Goal: Task Accomplishment & Management: Manage account settings

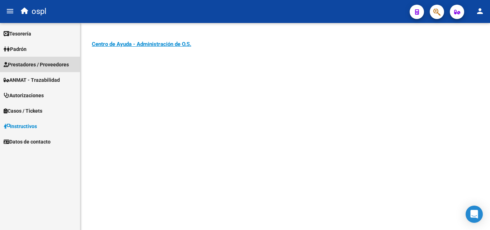
click at [48, 66] on span "Prestadores / Proveedores" at bounding box center [36, 65] width 65 height 8
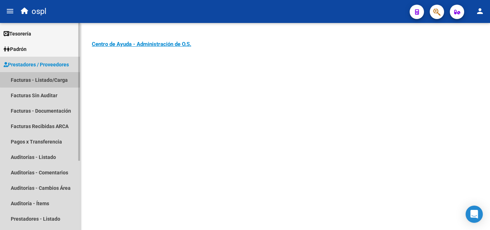
click at [54, 76] on link "Facturas - Listado/Carga" at bounding box center [40, 79] width 80 height 15
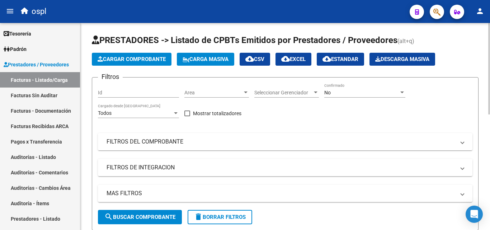
click at [218, 92] on span "Area" at bounding box center [213, 93] width 58 height 6
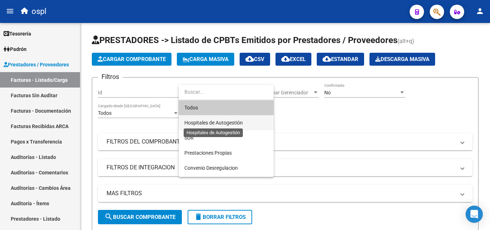
click at [226, 122] on span "Hospitales de Autogestión" at bounding box center [213, 123] width 58 height 6
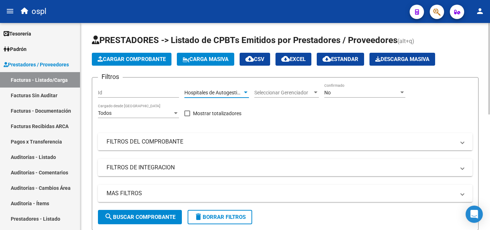
click at [208, 141] on mat-panel-title "FILTROS DEL COMPROBANTE" at bounding box center [281, 142] width 349 height 8
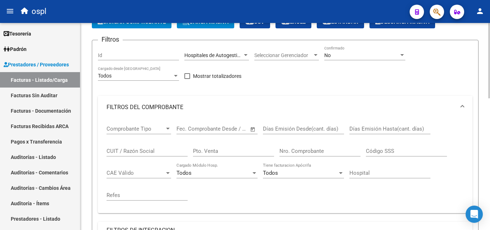
scroll to position [36, 0]
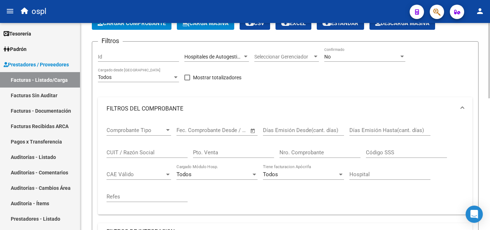
click at [254, 131] on span "Open calendar" at bounding box center [252, 130] width 17 height 17
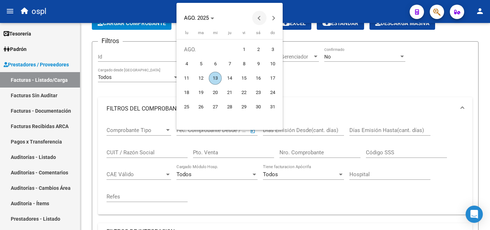
click at [257, 18] on span "Previous month" at bounding box center [259, 18] width 14 height 14
click at [258, 18] on button "Previous month" at bounding box center [259, 18] width 14 height 14
click at [199, 65] on span "1" at bounding box center [200, 63] width 13 height 13
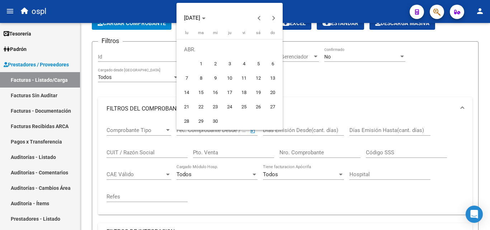
type input "[DATE]"
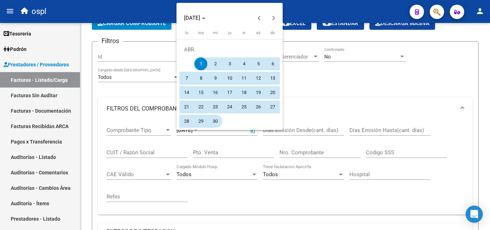
click at [216, 120] on span "30" at bounding box center [215, 121] width 13 height 13
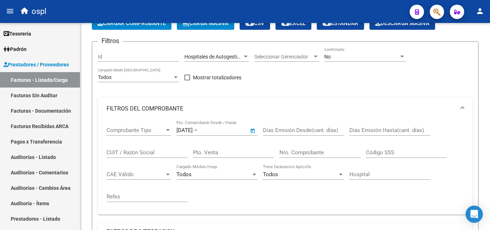
type input "[DATE]"
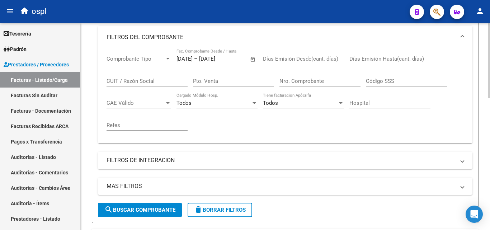
scroll to position [108, 0]
click at [154, 204] on button "search Buscar Comprobante" at bounding box center [140, 209] width 84 height 14
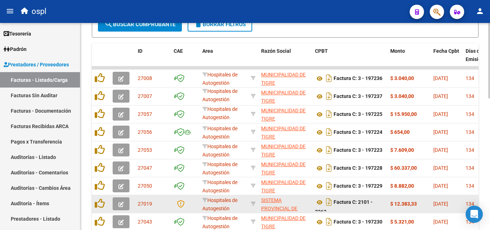
scroll to position [359, 0]
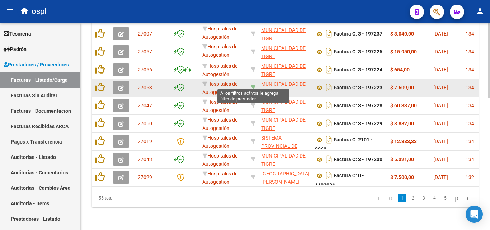
click at [254, 85] on icon at bounding box center [253, 87] width 5 height 5
type input "30999284899"
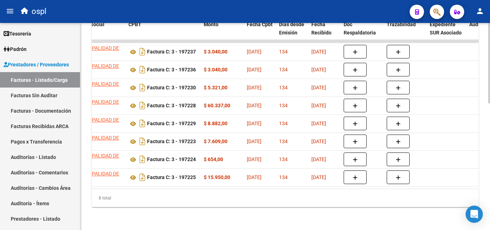
scroll to position [0, 193]
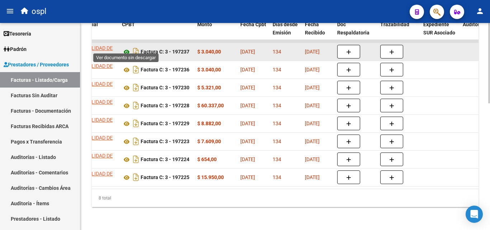
click at [127, 48] on icon at bounding box center [126, 52] width 9 height 9
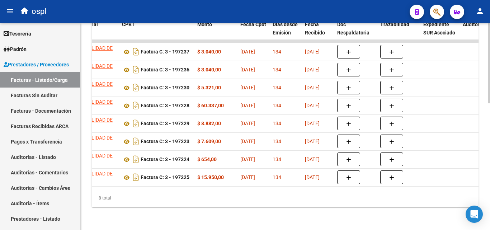
drag, startPoint x: 226, startPoint y: 183, endPoint x: 138, endPoint y: 181, distance: 88.6
click at [138, 181] on datatable-body "27007 Hospitales de Autogestión MUNICIPALIDAD DE TIGRE 30999284899 Factura C: 3…" at bounding box center [285, 114] width 387 height 149
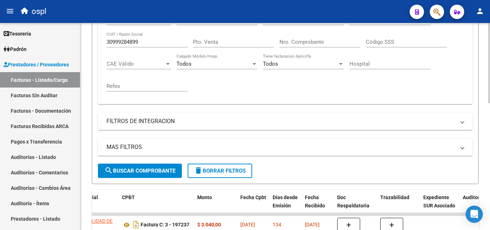
scroll to position [146, 0]
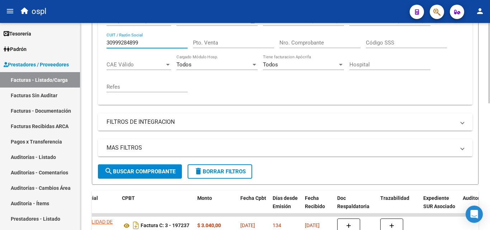
drag, startPoint x: 158, startPoint y: 46, endPoint x: 101, endPoint y: 40, distance: 57.3
click at [101, 40] on div "Comprobante Tipo Comprobante Tipo [DATE] [DATE] – [DATE] End date Fec. Comproba…" at bounding box center [285, 57] width 374 height 94
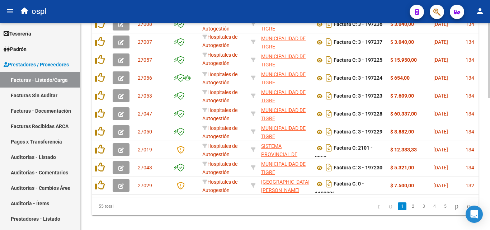
scroll to position [361, 0]
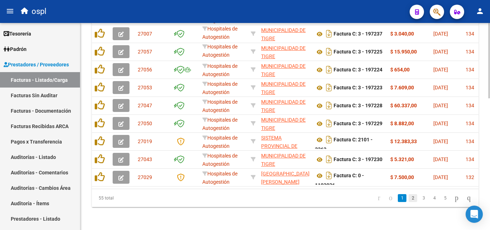
click at [408, 197] on link "2" at bounding box center [412, 198] width 9 height 8
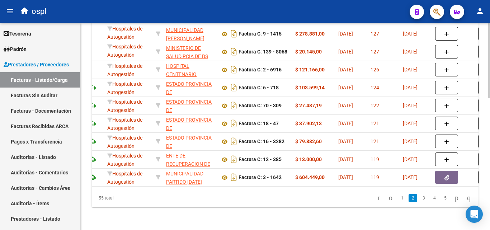
scroll to position [0, 106]
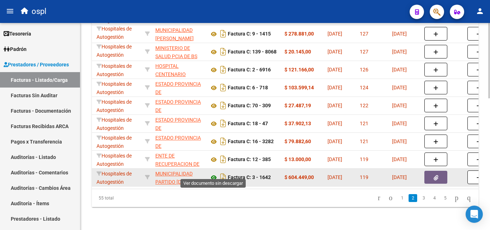
click at [210, 173] on icon at bounding box center [213, 177] width 9 height 9
click at [429, 171] on button "button" at bounding box center [435, 177] width 23 height 13
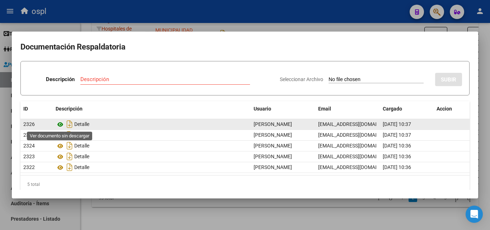
click at [59, 123] on icon at bounding box center [60, 124] width 9 height 9
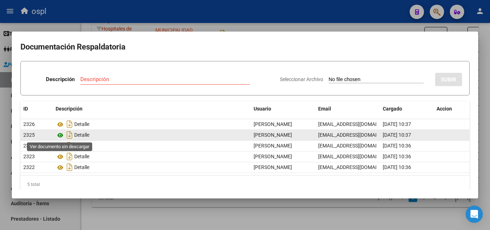
click at [61, 135] on icon at bounding box center [60, 135] width 9 height 9
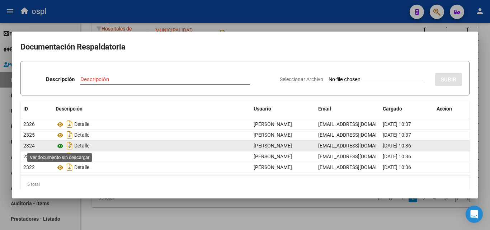
click at [58, 143] on icon at bounding box center [60, 146] width 9 height 9
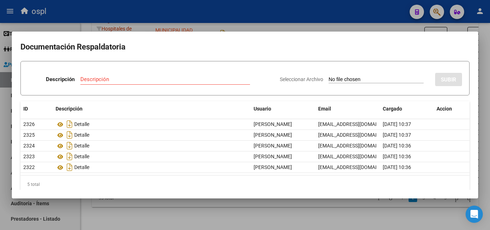
click at [218, 215] on div at bounding box center [245, 115] width 490 height 230
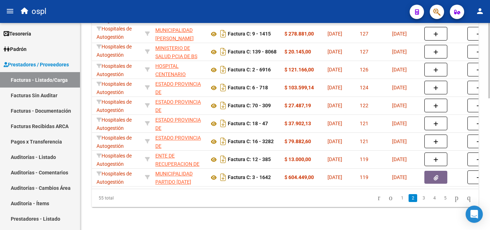
scroll to position [0, 0]
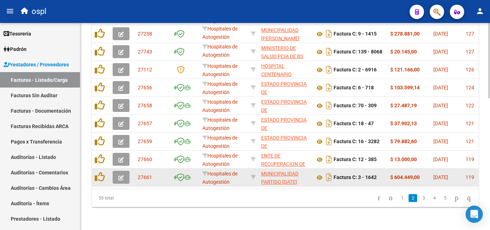
click at [123, 175] on icon "button" at bounding box center [120, 177] width 5 height 5
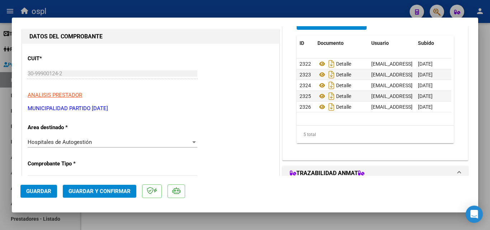
scroll to position [72, 0]
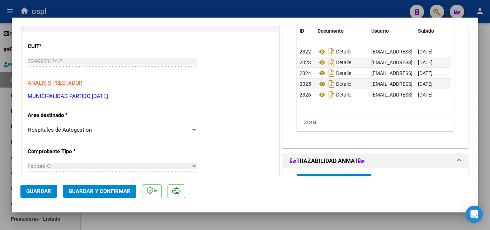
click at [156, 127] on div "Hospitales de Autogestión" at bounding box center [109, 130] width 163 height 6
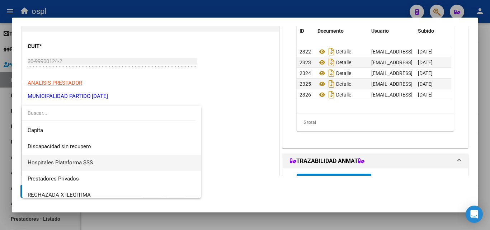
scroll to position [86, 0]
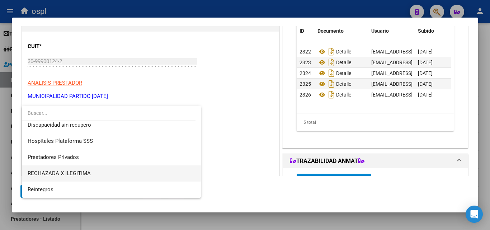
click at [105, 172] on span "RECHAZADA X ILEGITIMA" at bounding box center [111, 173] width 167 height 16
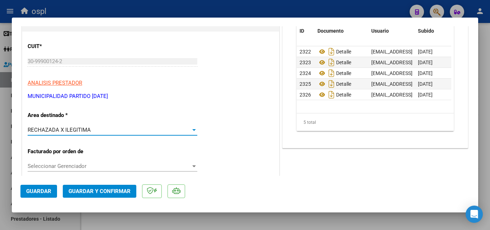
click at [115, 195] on button "Guardar y Confirmar" at bounding box center [100, 191] width 74 height 13
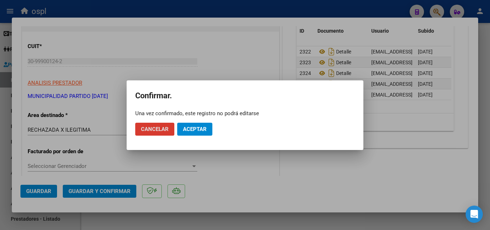
click at [204, 131] on span "Aceptar" at bounding box center [195, 129] width 24 height 6
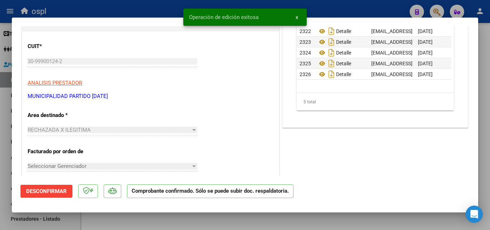
click at [171, 9] on div at bounding box center [245, 115] width 490 height 230
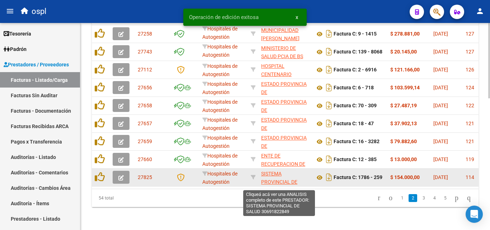
scroll to position [361, 0]
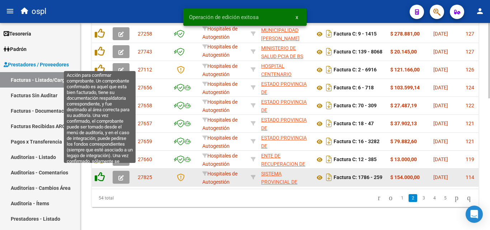
click at [99, 172] on icon at bounding box center [100, 177] width 10 height 10
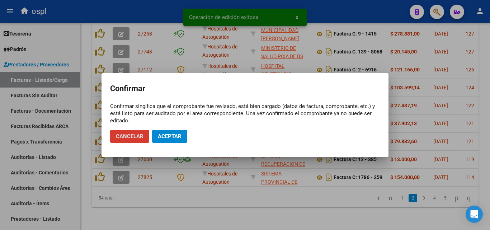
click at [130, 193] on div at bounding box center [245, 115] width 490 height 230
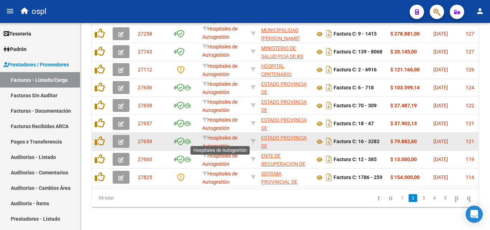
scroll to position [325, 0]
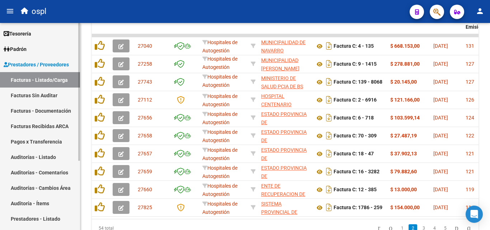
click at [69, 99] on link "Facturas Sin Auditar" at bounding box center [40, 95] width 80 height 15
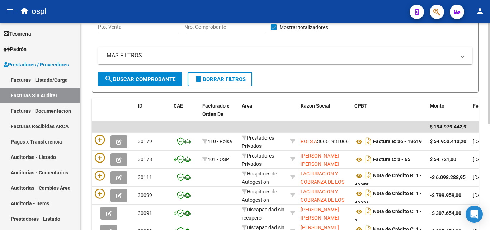
scroll to position [74, 0]
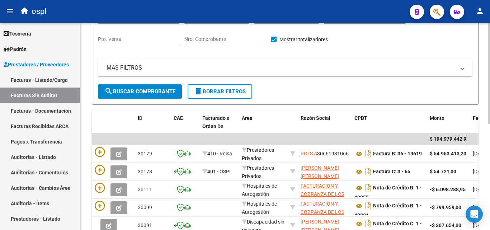
click at [232, 42] on input "Nro. Comprobante" at bounding box center [224, 39] width 81 height 6
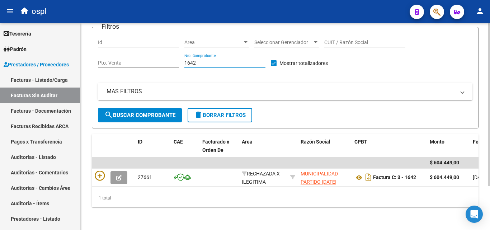
scroll to position [56, 0]
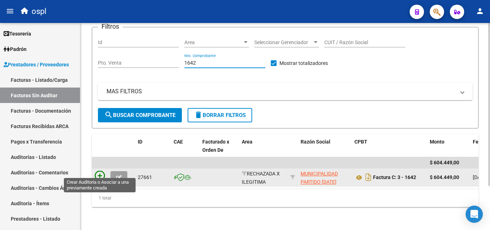
type input "1642"
click at [103, 172] on icon at bounding box center [100, 176] width 10 height 10
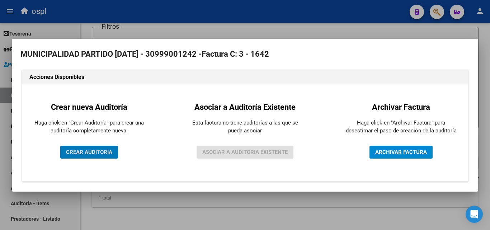
click at [116, 156] on button "CREAR AUDITORIA" at bounding box center [89, 152] width 58 height 13
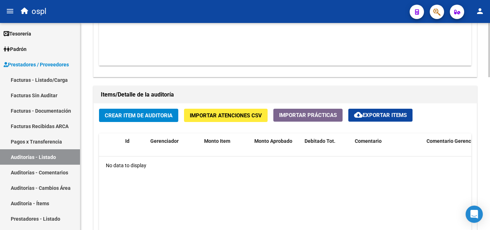
scroll to position [466, 0]
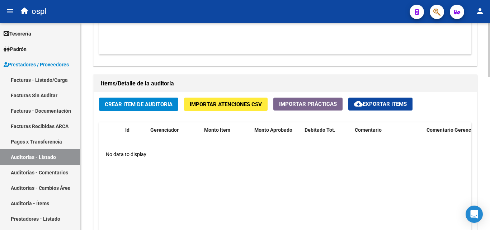
click at [172, 106] on span "Crear Item de Auditoria" at bounding box center [139, 104] width 68 height 6
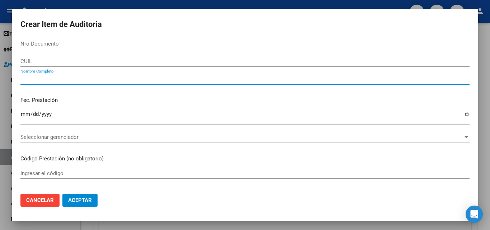
click at [161, 80] on input "Nombre Completo" at bounding box center [244, 79] width 449 height 6
type input "t"
type input "TODOS"
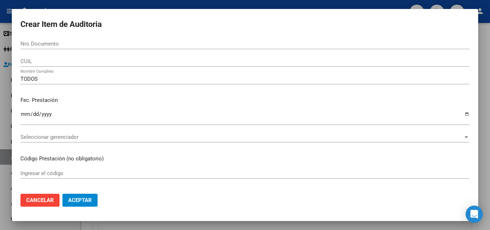
drag, startPoint x: 188, startPoint y: 96, endPoint x: 226, endPoint y: 136, distance: 55.6
click at [226, 140] on mat-dialog-content "Nro Documento CUIL TODOS Nombre Completo Fec. Prestación Ingresar la fecha Sele…" at bounding box center [245, 113] width 466 height 150
click at [243, 99] on p "Fec. Prestación" at bounding box center [244, 100] width 449 height 8
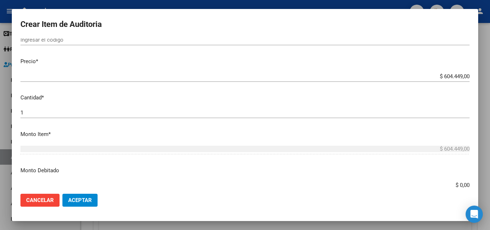
scroll to position [143, 0]
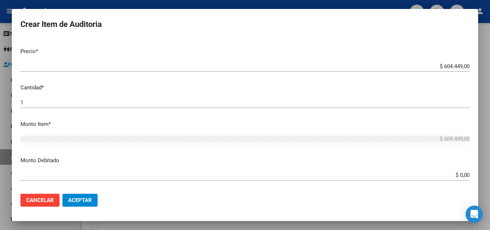
click at [463, 175] on input "$ 0,00" at bounding box center [244, 175] width 449 height 6
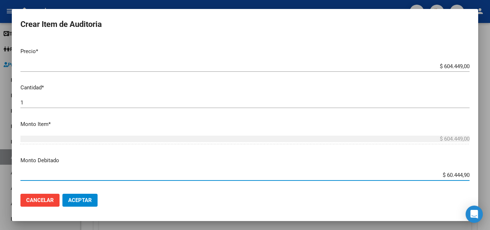
type input "$ 604.449,00"
click at [420, 150] on mat-dialog-content "Nro Documento CUIL TODOS Nombre Completo Fec. Prestación Ingresar la fecha Sele…" at bounding box center [245, 113] width 466 height 150
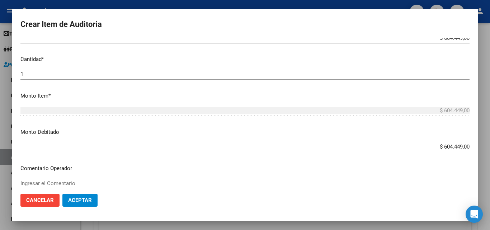
scroll to position [215, 0]
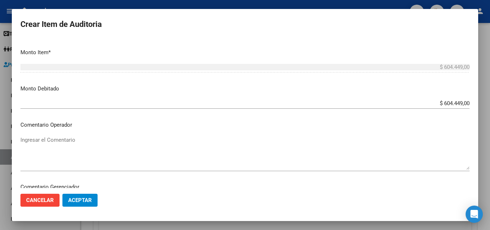
click at [213, 128] on p "Comentario Operador" at bounding box center [244, 125] width 449 height 8
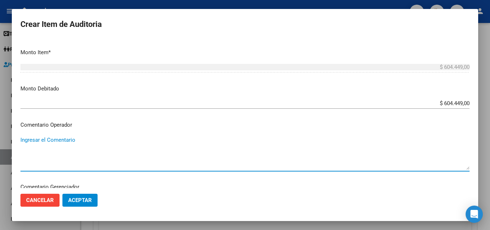
paste textarea "RECHAZADA POR ILEGITIMA; El beneficiario no ha suscripto en legal forma los com…"
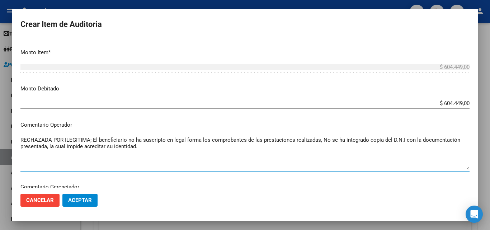
type textarea "RECHAZADA POR ILEGITIMA; El beneficiario no ha suscripto en legal forma los com…"
click at [181, 117] on mat-dialog-content "Nro Documento CUIL TODOS Nombre Completo Fec. Prestación Ingresar la fecha Sele…" at bounding box center [245, 113] width 466 height 150
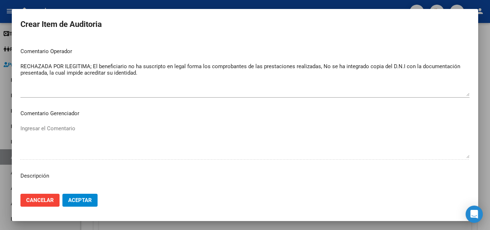
scroll to position [359, 0]
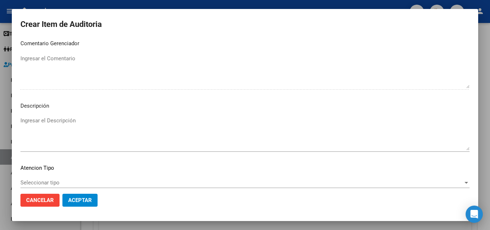
click at [92, 200] on button "Aceptar" at bounding box center [79, 200] width 35 height 13
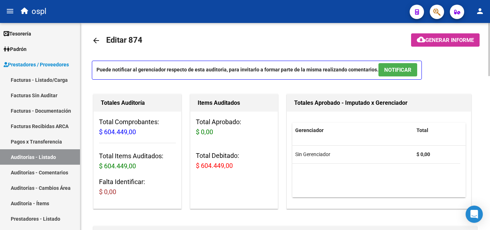
scroll to position [0, 0]
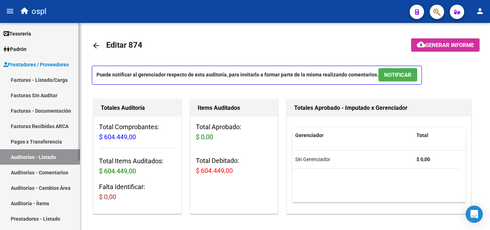
click at [52, 85] on link "Facturas - Listado/Carga" at bounding box center [40, 79] width 80 height 15
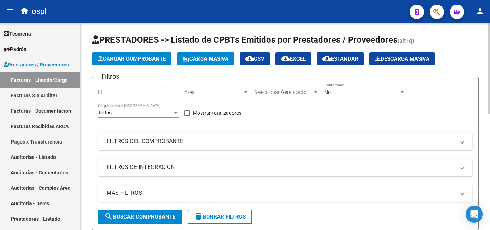
click at [198, 88] on div "Area Area" at bounding box center [216, 90] width 65 height 14
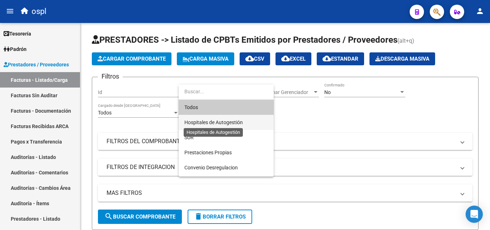
click at [228, 122] on span "Hospitales de Autogestión" at bounding box center [213, 122] width 58 height 6
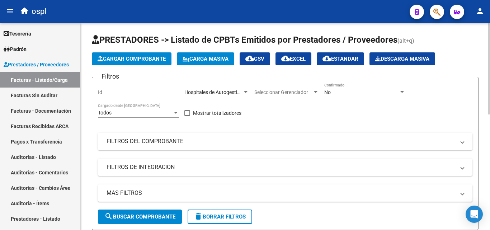
click at [186, 141] on mat-panel-title "FILTROS DEL COMPROBANTE" at bounding box center [281, 141] width 349 height 8
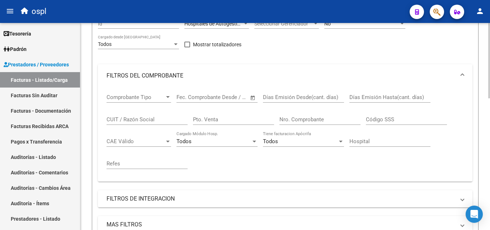
scroll to position [72, 0]
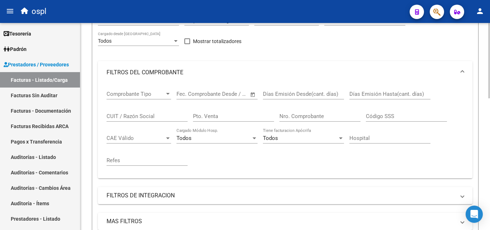
click at [256, 93] on span "Open calendar" at bounding box center [252, 94] width 17 height 17
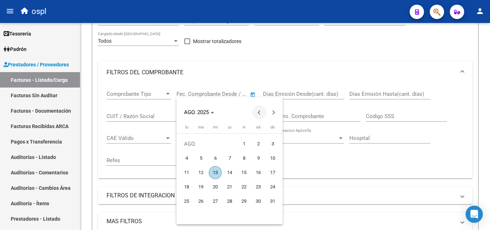
click at [258, 113] on button "Previous month" at bounding box center [259, 112] width 14 height 14
click at [259, 112] on button "Previous month" at bounding box center [259, 112] width 14 height 14
click at [203, 156] on span "1" at bounding box center [200, 158] width 13 height 13
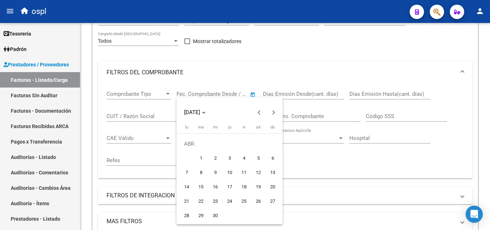
type input "[DATE]"
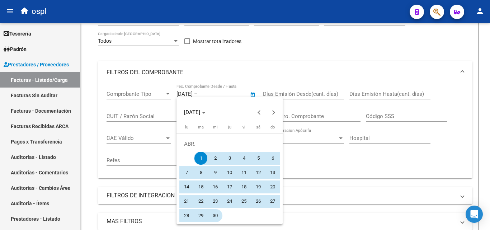
click at [212, 217] on span "30" at bounding box center [215, 215] width 13 height 13
type input "[DATE]"
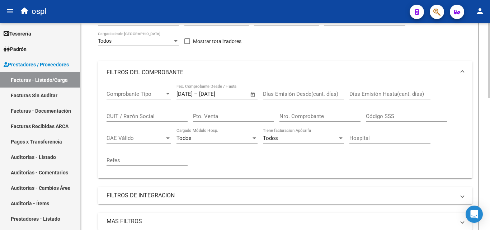
scroll to position [180, 0]
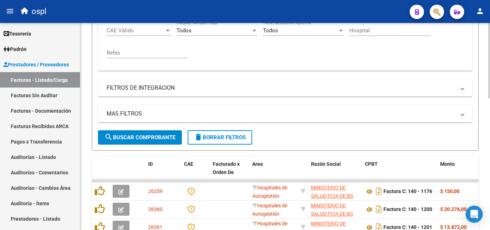
click at [166, 139] on span "search Buscar Comprobante" at bounding box center [139, 137] width 71 height 6
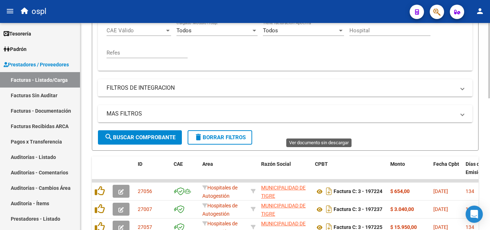
scroll to position [361, 0]
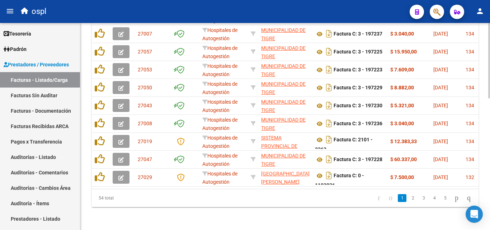
click at [408, 199] on link "2" at bounding box center [412, 198] width 9 height 8
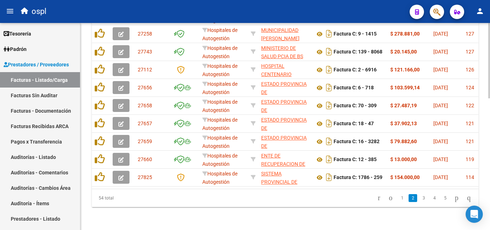
scroll to position [0, 264]
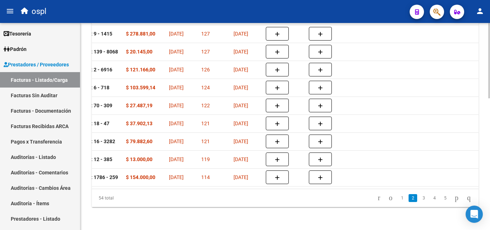
click at [419, 197] on link "3" at bounding box center [423, 198] width 9 height 8
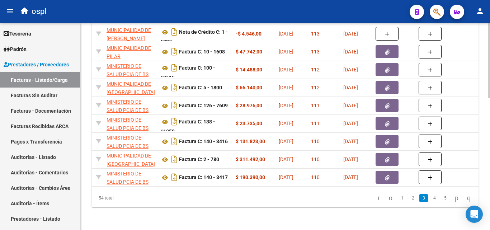
scroll to position [0, 135]
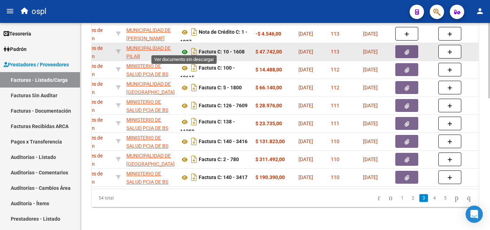
click at [183, 50] on icon at bounding box center [184, 52] width 9 height 9
click at [411, 46] on button "button" at bounding box center [406, 51] width 23 height 13
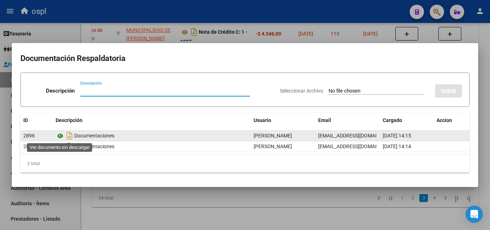
click at [60, 139] on icon at bounding box center [60, 136] width 9 height 9
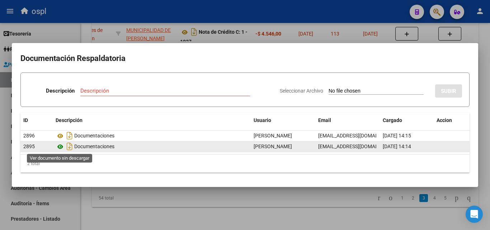
click at [57, 148] on icon at bounding box center [60, 146] width 9 height 9
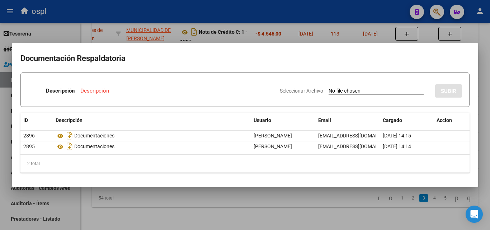
click at [291, 212] on div at bounding box center [245, 115] width 490 height 230
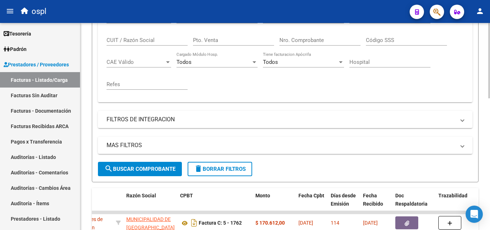
scroll to position [144, 0]
